Goal: Task Accomplishment & Management: Use online tool/utility

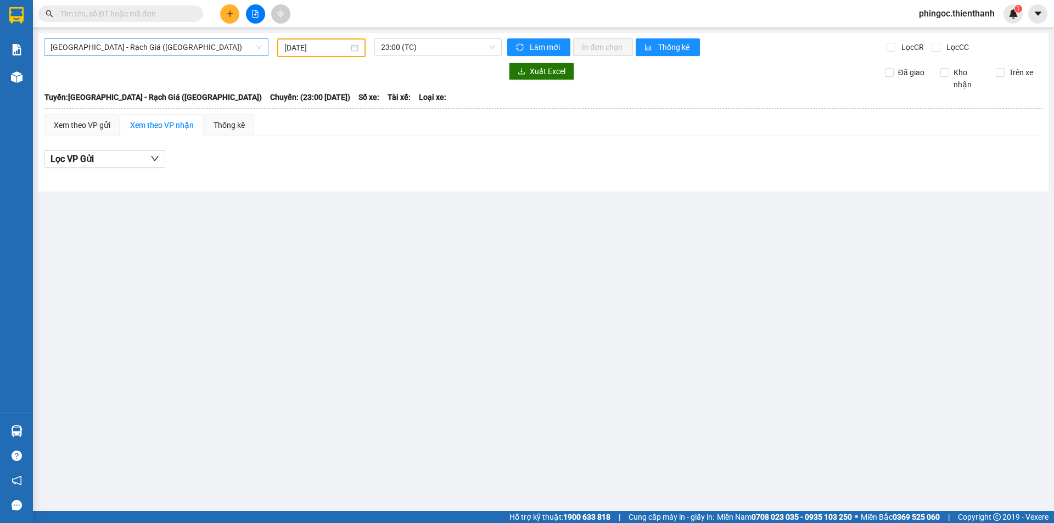
click at [217, 55] on div "[GEOGRAPHIC_DATA] - Rạch Giá ([GEOGRAPHIC_DATA])" at bounding box center [156, 47] width 225 height 18
click at [310, 51] on input "[DATE]" at bounding box center [316, 48] width 64 height 12
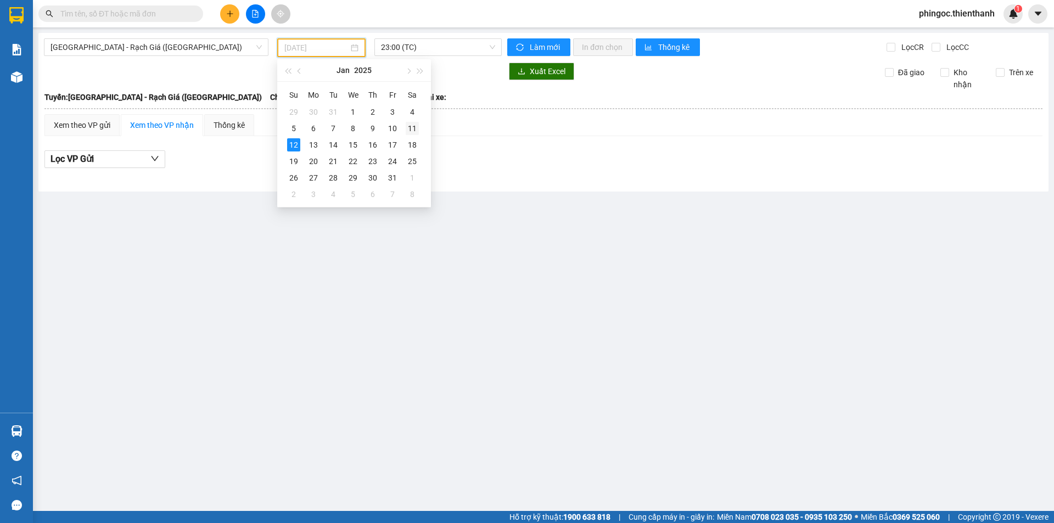
click at [417, 126] on div "11" at bounding box center [412, 128] width 13 height 13
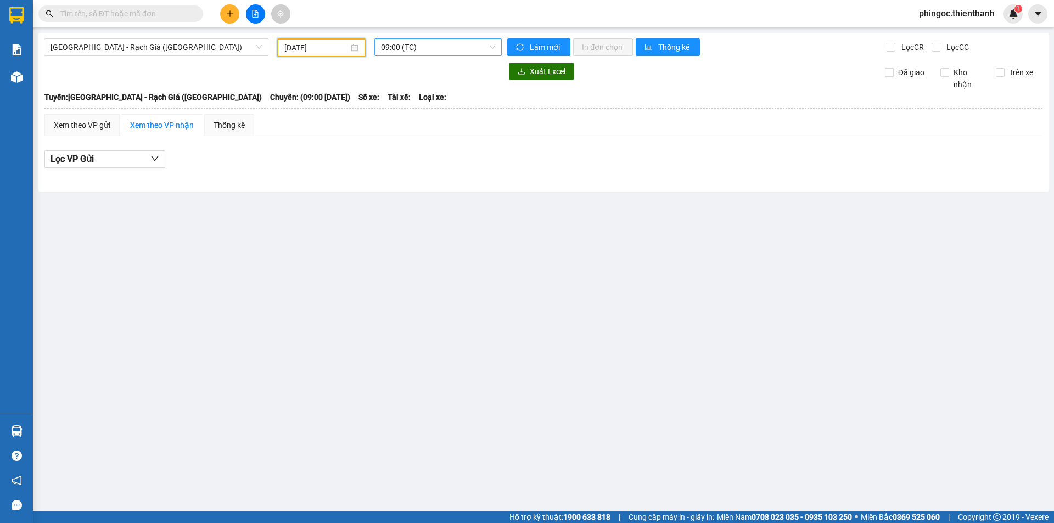
click at [411, 55] on div "09:00 (TC)" at bounding box center [438, 47] width 127 height 18
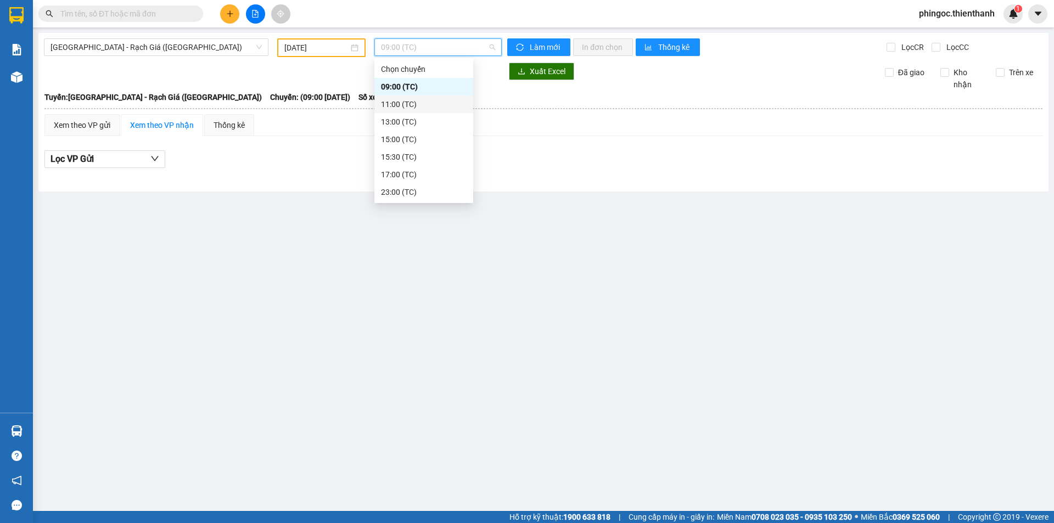
click at [409, 108] on div "11:00 (TC)" at bounding box center [424, 104] width 86 height 12
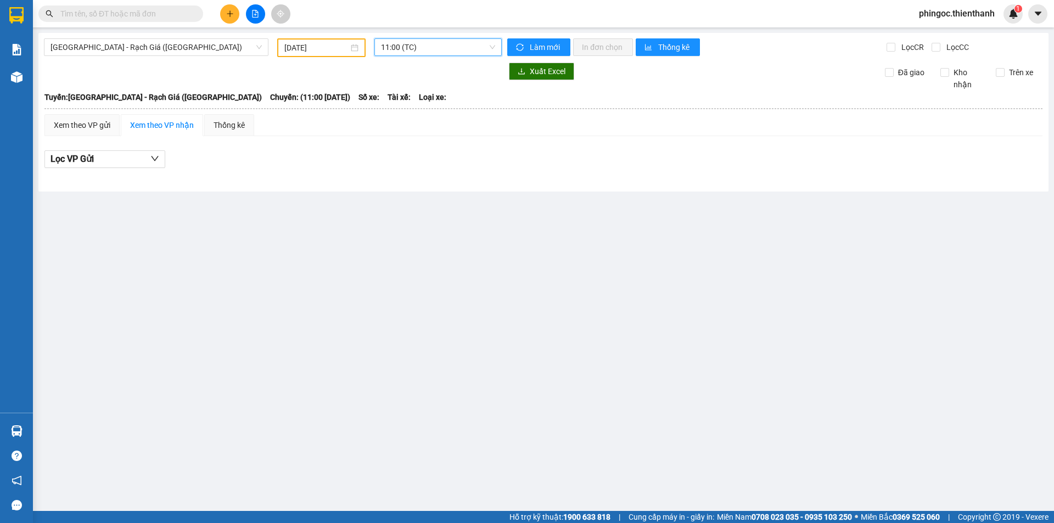
drag, startPoint x: 432, startPoint y: 49, endPoint x: 426, endPoint y: 57, distance: 9.8
click at [432, 50] on span "11:00 (TC)" at bounding box center [438, 47] width 114 height 16
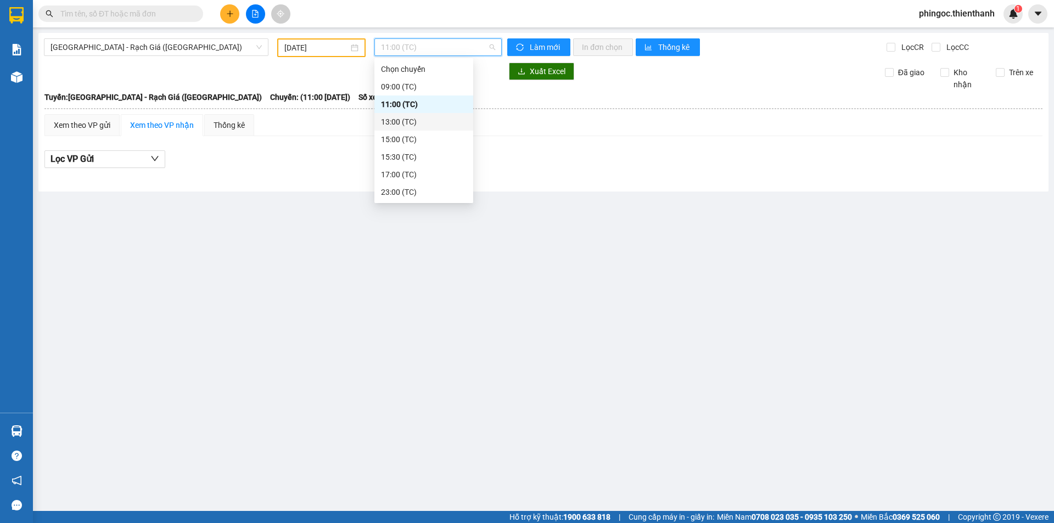
click at [401, 123] on div "13:00 (TC)" at bounding box center [424, 122] width 86 height 12
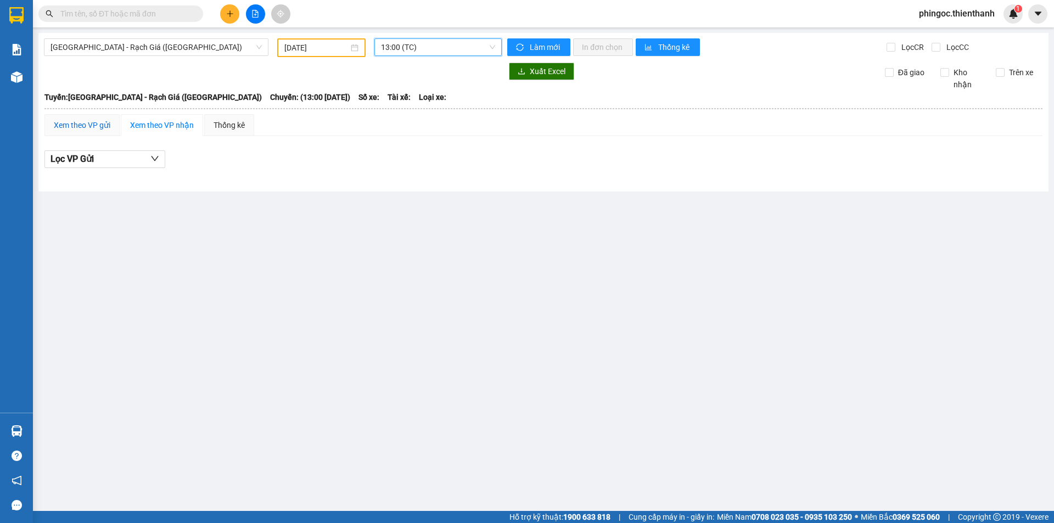
click at [93, 125] on div "Xem theo VP gửi" at bounding box center [82, 125] width 57 height 12
click at [199, 124] on div "Xem theo VP nhận" at bounding box center [162, 125] width 82 height 22
click at [173, 130] on div "Xem theo VP nhận" at bounding box center [162, 125] width 64 height 12
click at [349, 47] on input "[DATE]" at bounding box center [316, 48] width 64 height 12
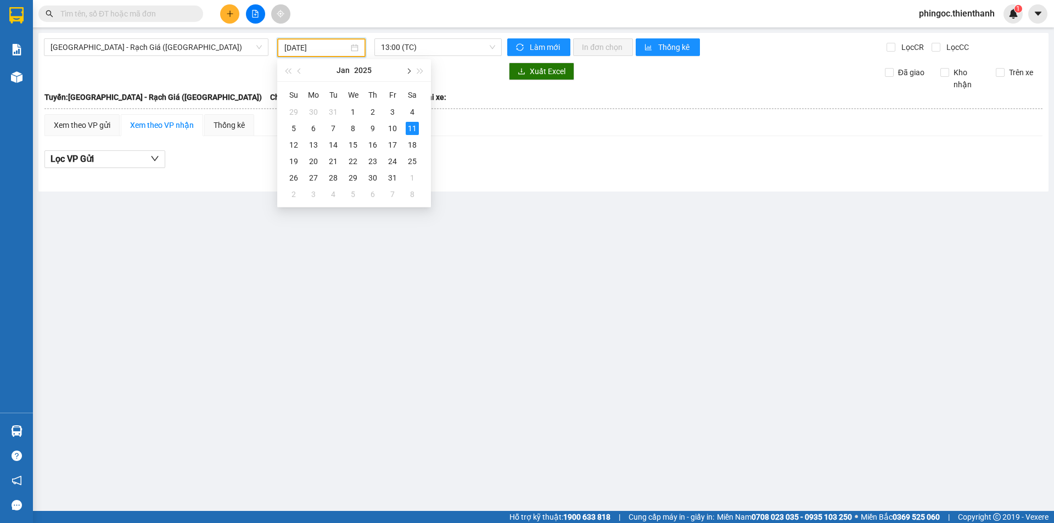
click at [405, 70] on button "button" at bounding box center [408, 70] width 12 height 22
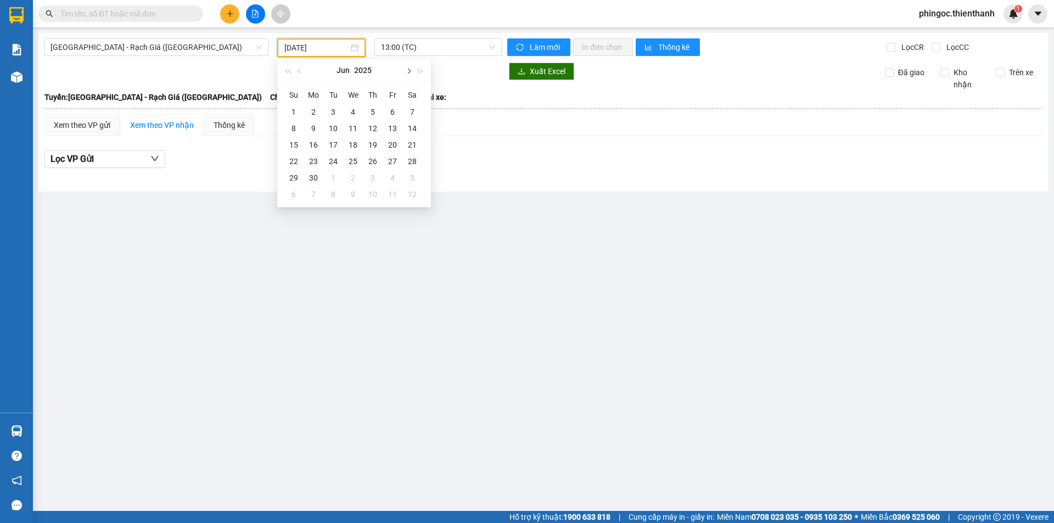
click at [405, 70] on button "button" at bounding box center [408, 70] width 12 height 22
click at [390, 128] on div "12" at bounding box center [392, 128] width 13 height 13
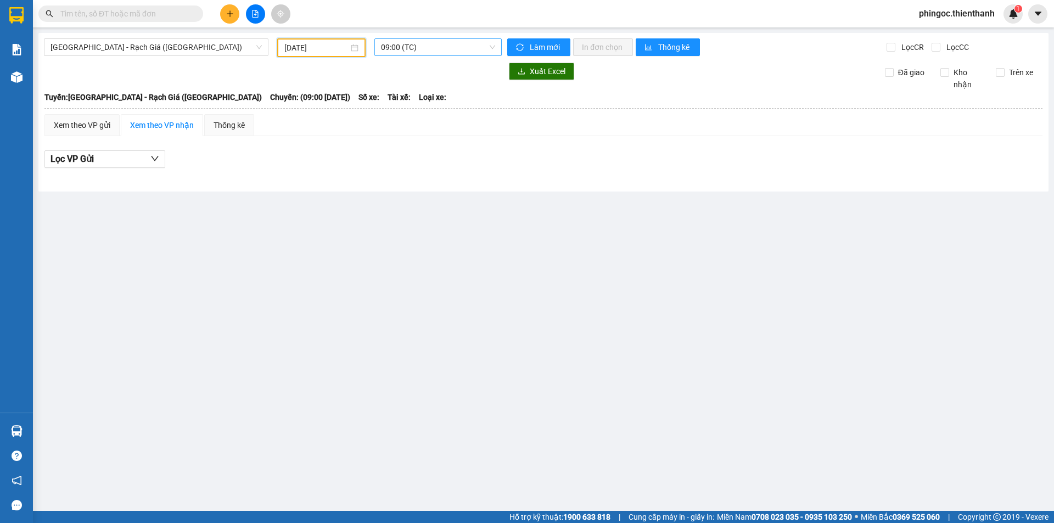
click at [421, 53] on span "09:00 (TC)" at bounding box center [438, 47] width 114 height 16
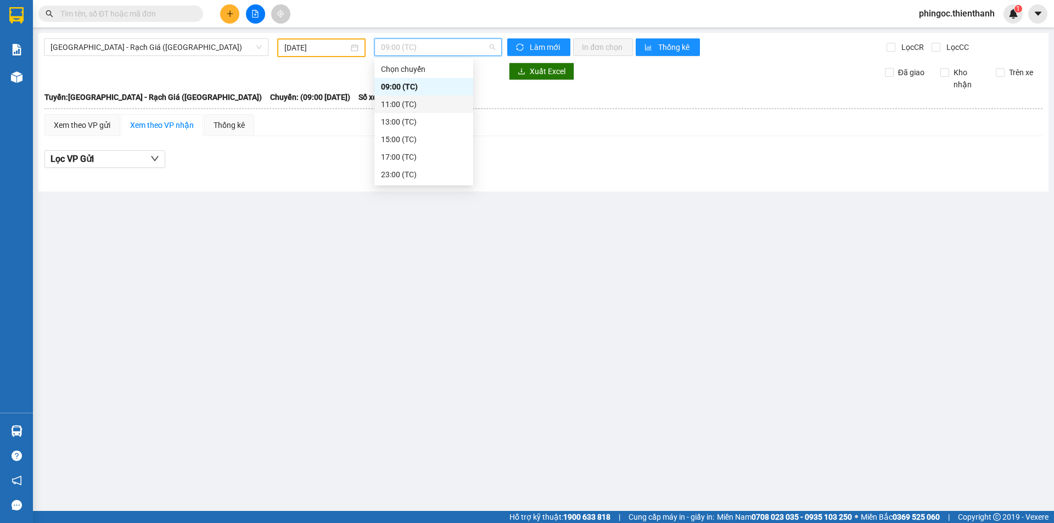
click at [417, 102] on div "11:00 (TC)" at bounding box center [424, 104] width 86 height 12
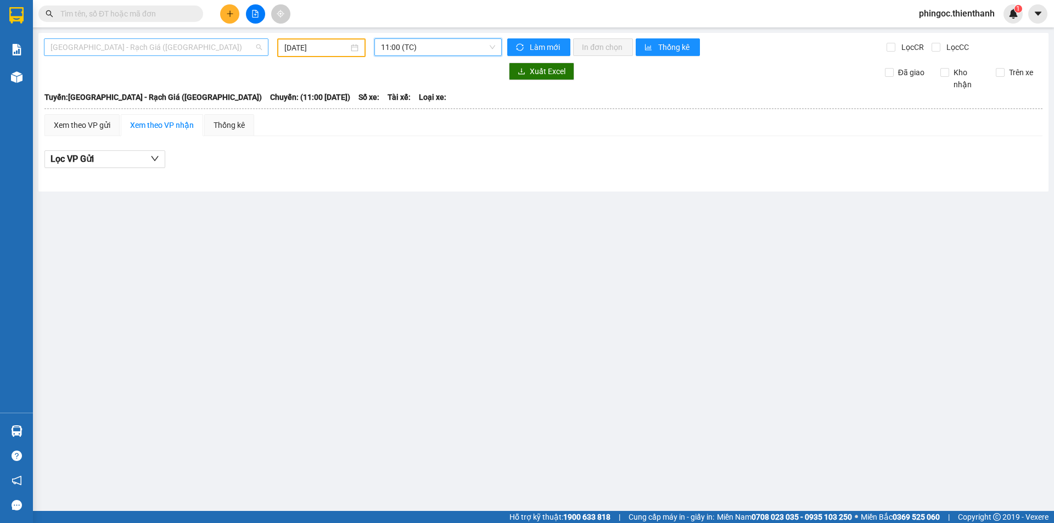
click at [165, 47] on span "[GEOGRAPHIC_DATA] - Rạch Giá ([GEOGRAPHIC_DATA])" at bounding box center [156, 47] width 211 height 16
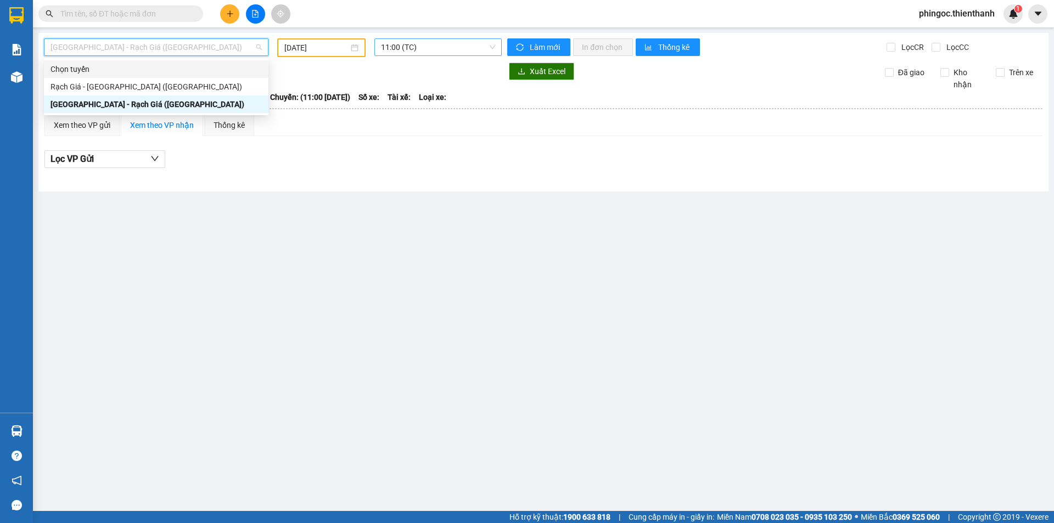
click at [433, 46] on span "11:00 (TC)" at bounding box center [438, 47] width 114 height 16
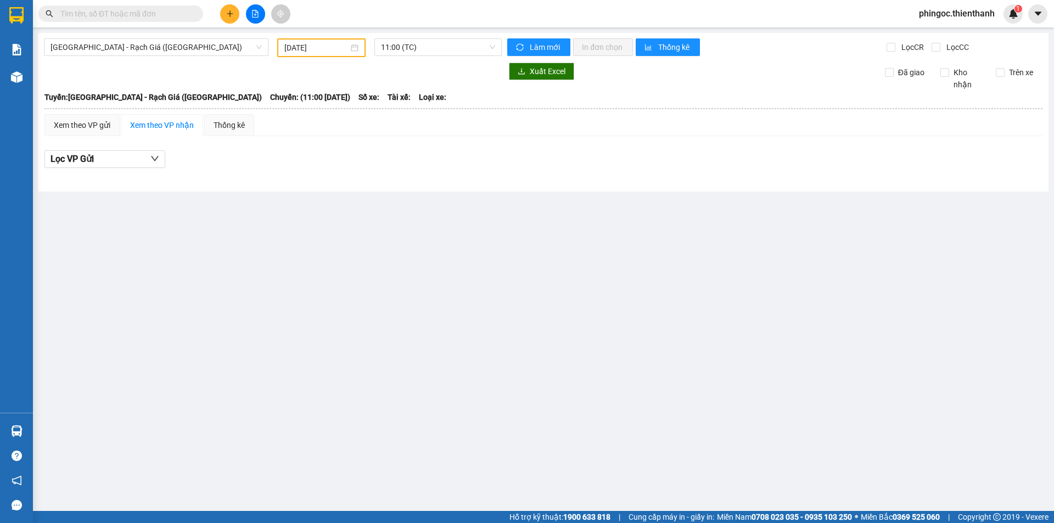
click at [325, 55] on div "[DATE]" at bounding box center [321, 47] width 88 height 19
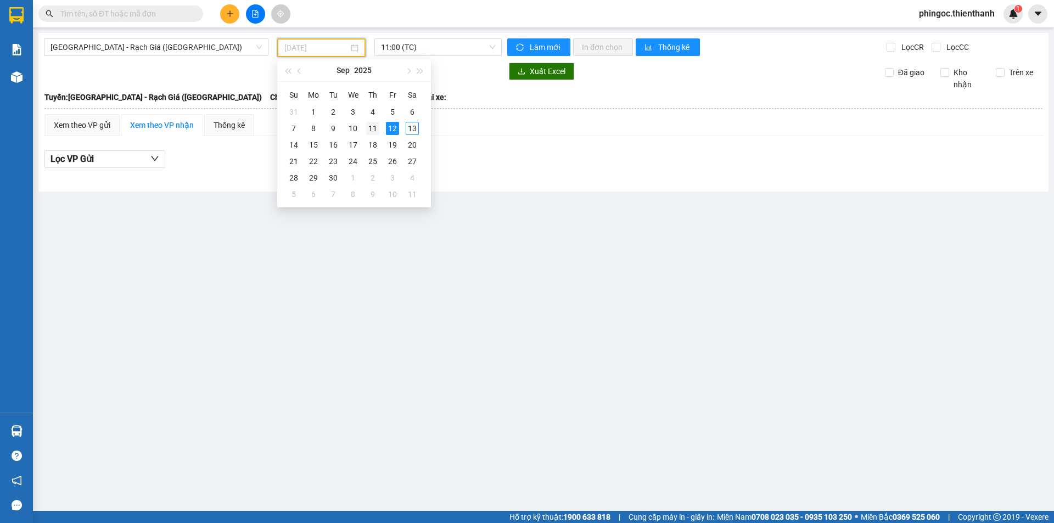
click at [364, 127] on td "11" at bounding box center [373, 128] width 20 height 16
type input "[DATE]"
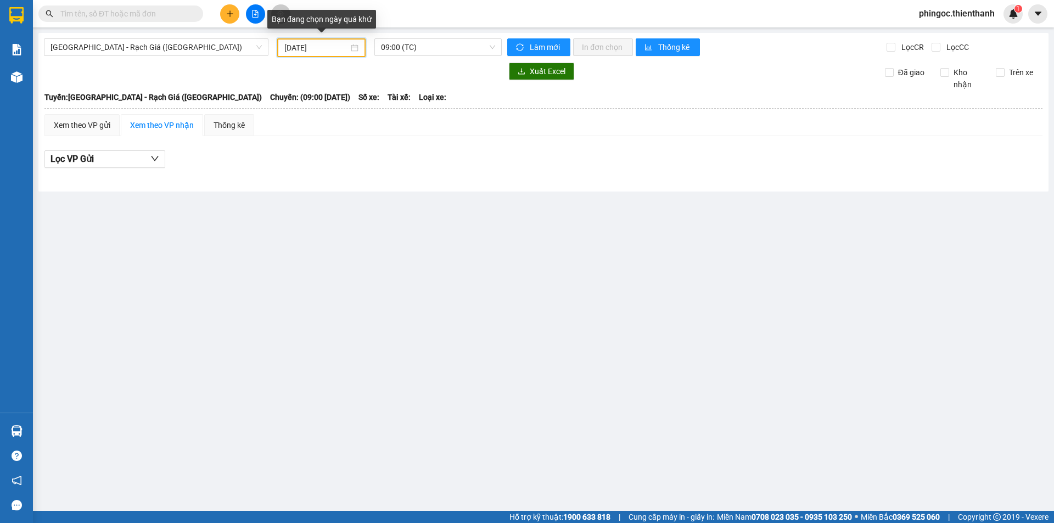
click at [334, 48] on input "[DATE]" at bounding box center [316, 48] width 64 height 12
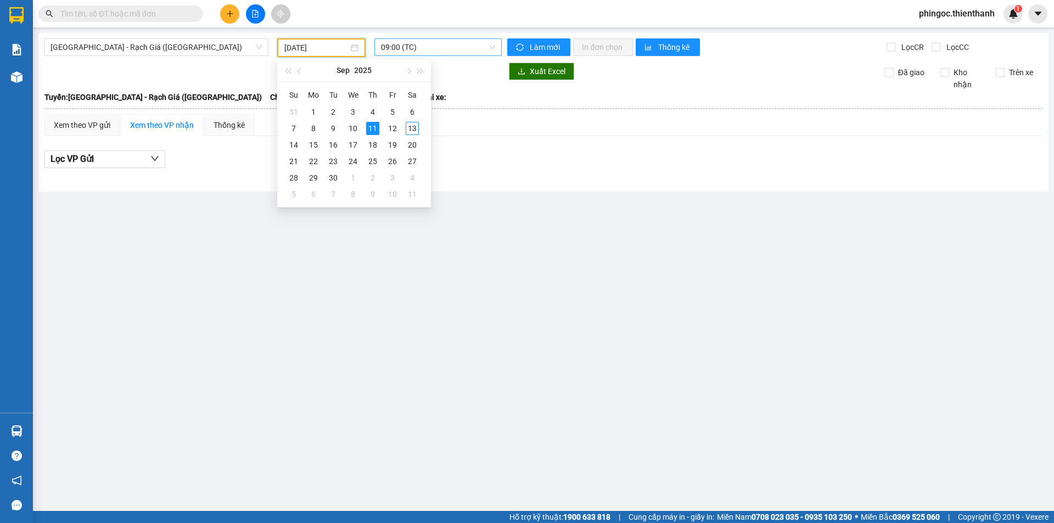
click at [439, 46] on span "09:00 (TC)" at bounding box center [438, 47] width 114 height 16
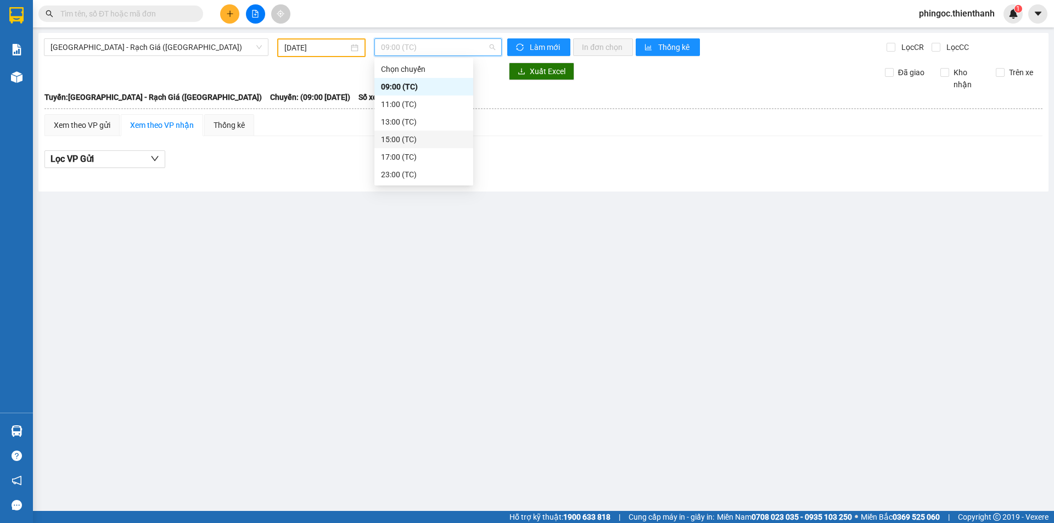
click at [400, 141] on div "15:00 (TC)" at bounding box center [424, 139] width 86 height 12
click at [421, 46] on span "15:00 (TC)" at bounding box center [438, 47] width 114 height 16
click at [385, 150] on div "17:00 (TC)" at bounding box center [424, 157] width 99 height 18
click at [429, 51] on span "17:00 (TC)" at bounding box center [438, 47] width 114 height 16
click at [390, 175] on div "23:00 (TC)" at bounding box center [424, 175] width 86 height 12
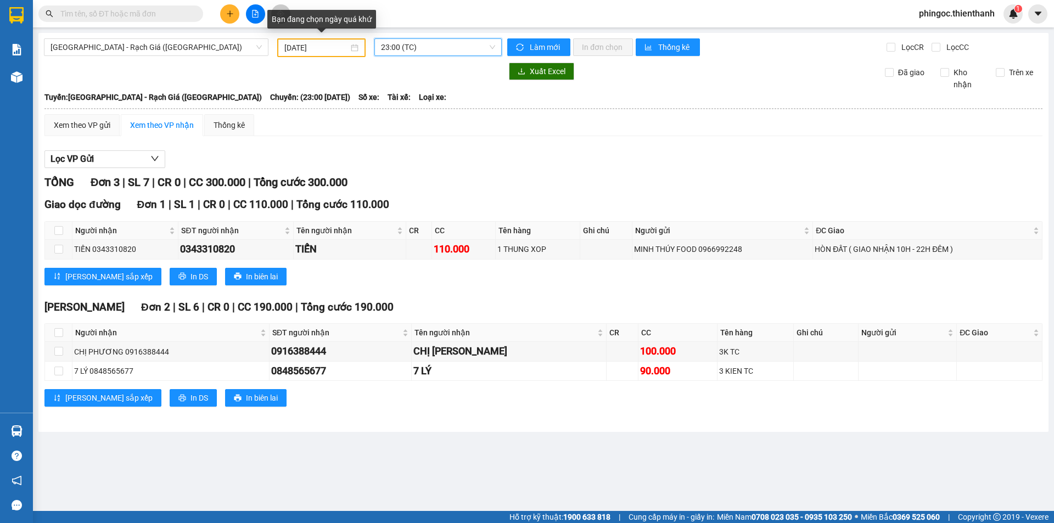
click at [356, 44] on div "[DATE]" at bounding box center [321, 48] width 74 height 12
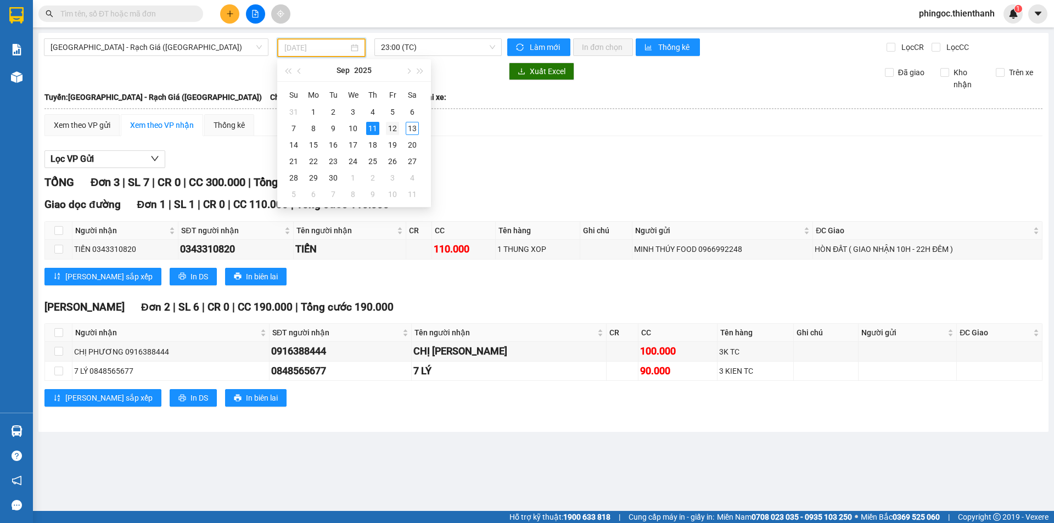
click at [394, 130] on div "12" at bounding box center [392, 128] width 13 height 13
type input "[DATE]"
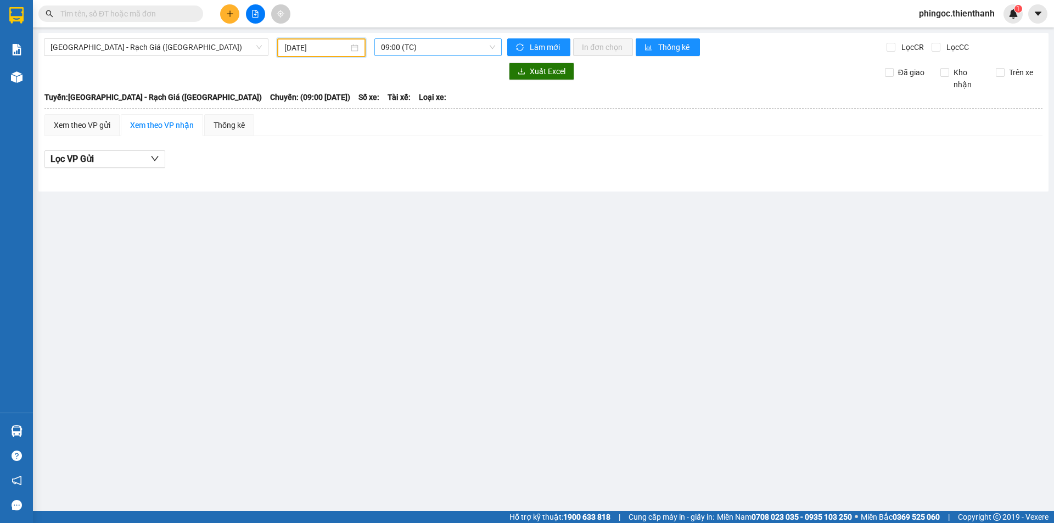
click at [434, 48] on span "09:00 (TC)" at bounding box center [438, 47] width 114 height 16
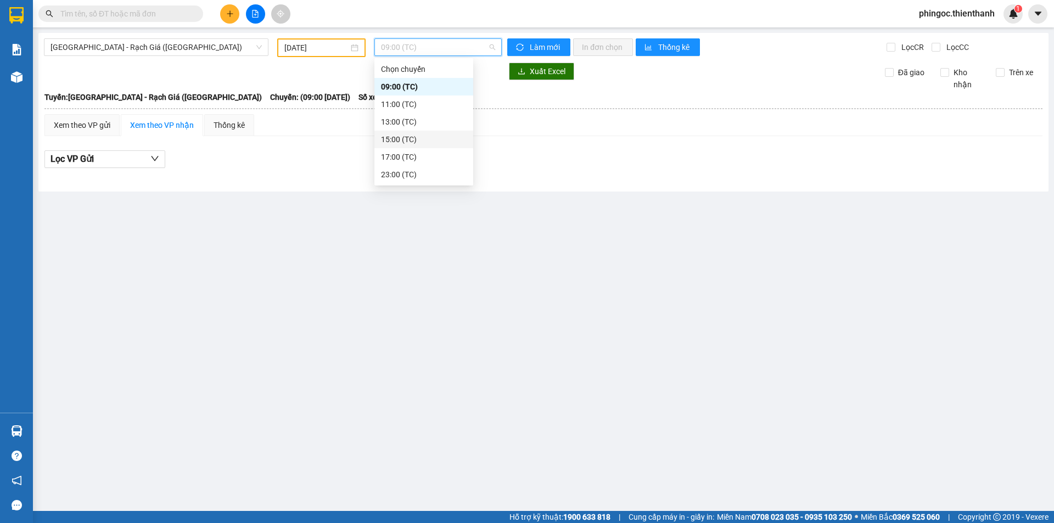
click at [423, 136] on div "15:00 (TC)" at bounding box center [424, 139] width 86 height 12
click at [454, 46] on span "15:00 (TC)" at bounding box center [438, 47] width 114 height 16
click at [406, 155] on div "17:00 (TC)" at bounding box center [424, 157] width 86 height 12
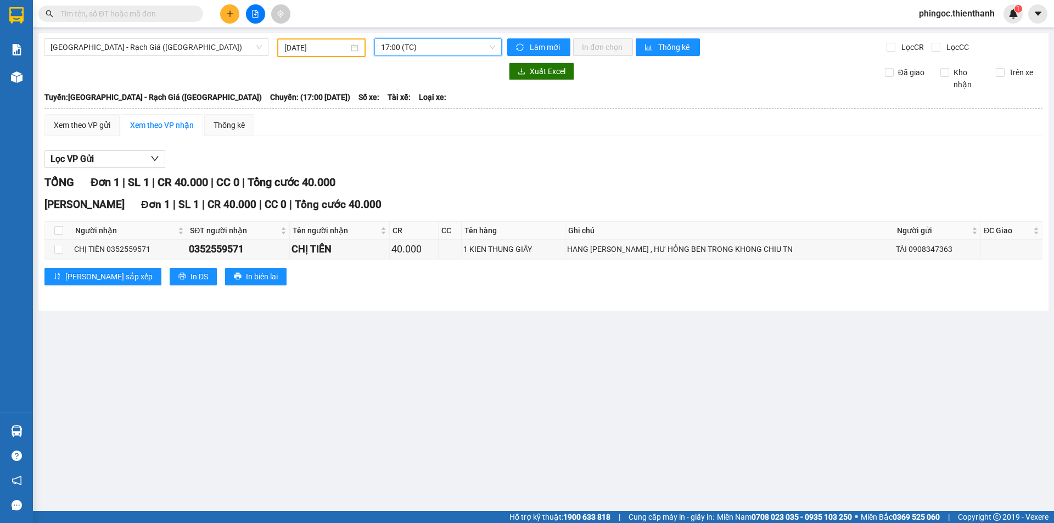
click at [445, 50] on span "17:00 (TC)" at bounding box center [438, 47] width 114 height 16
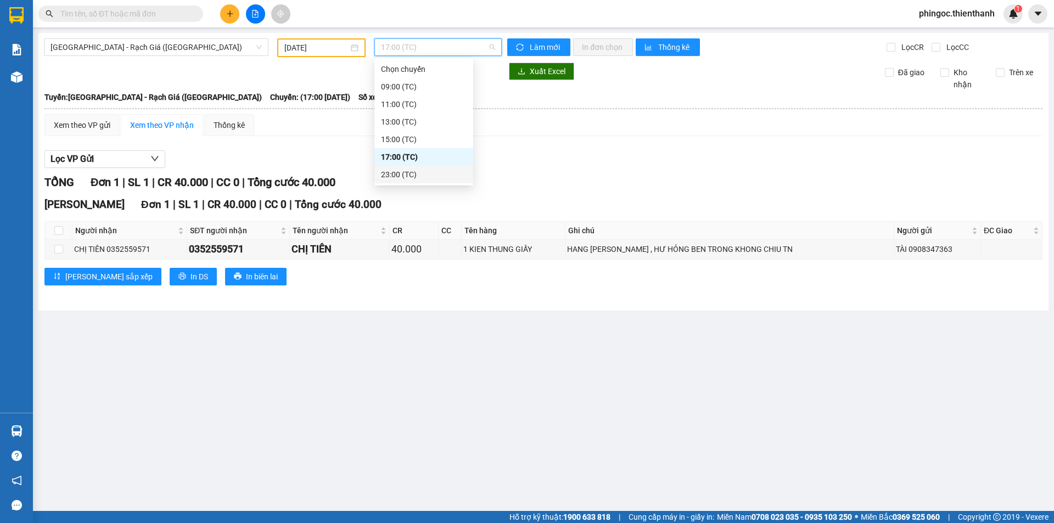
click at [406, 171] on div "23:00 (TC)" at bounding box center [424, 175] width 86 height 12
